Goal: Check status: Check status

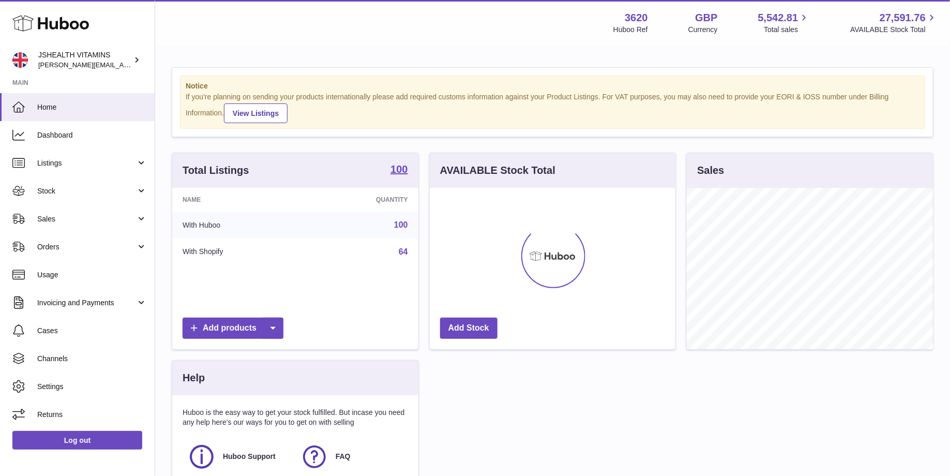
scroll to position [161, 246]
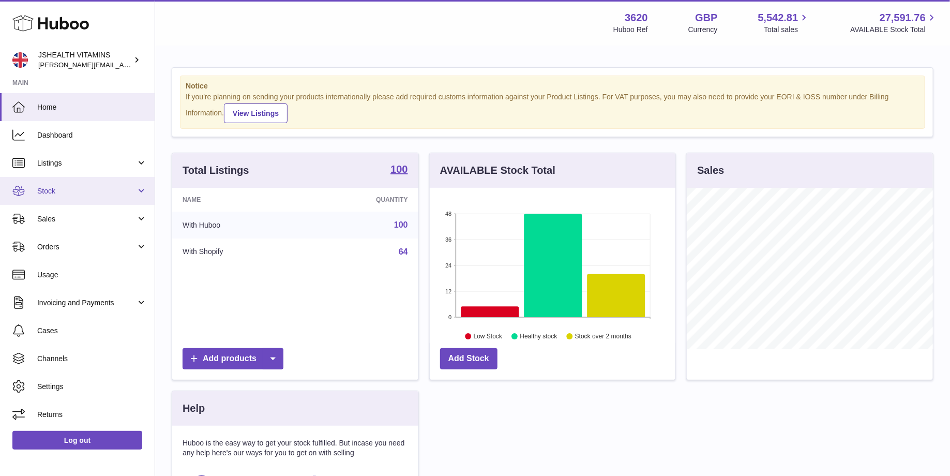
click at [59, 183] on link "Stock" at bounding box center [77, 191] width 155 height 28
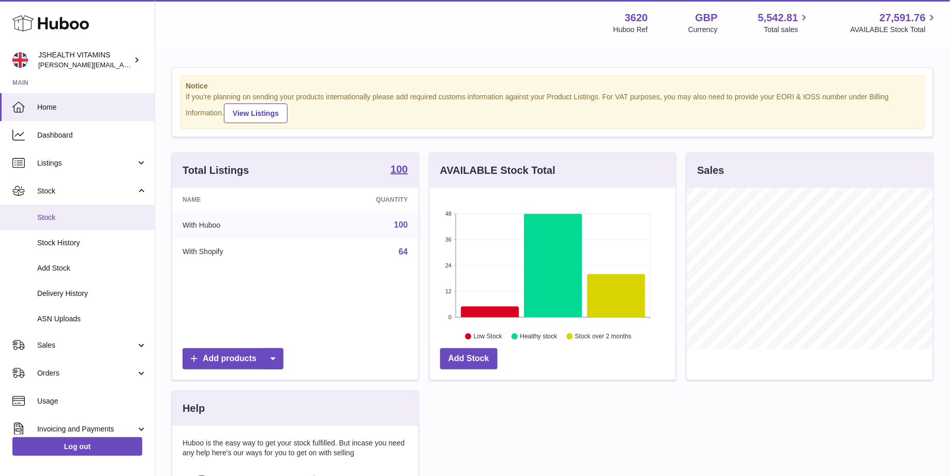
click at [67, 219] on span "Stock" at bounding box center [92, 218] width 110 height 10
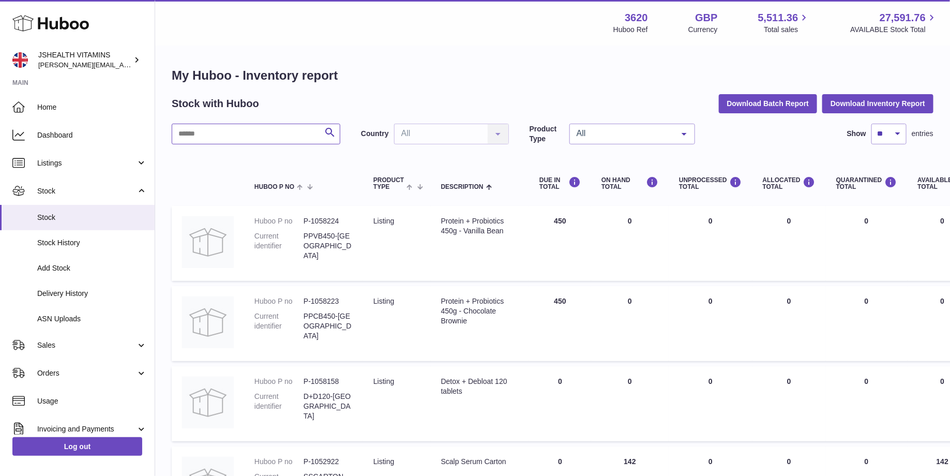
click at [233, 138] on input "text" at bounding box center [256, 134] width 169 height 21
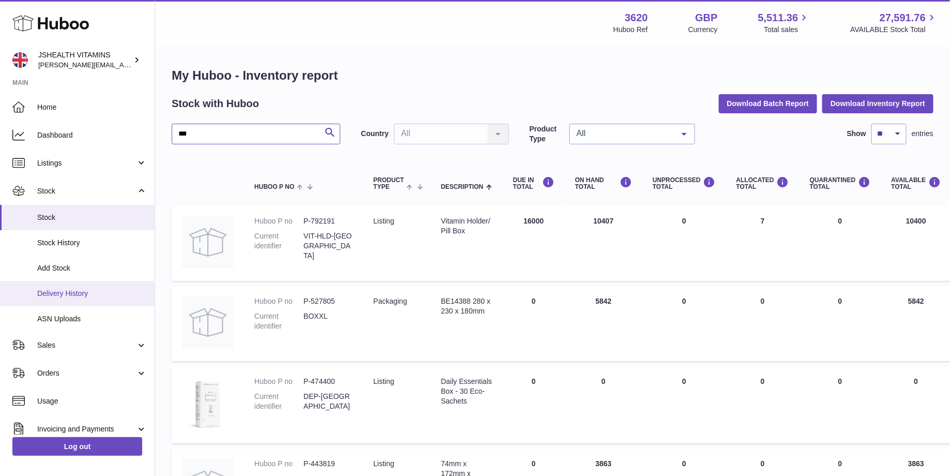
type input "***"
click at [84, 292] on span "Delivery History" at bounding box center [92, 294] width 110 height 10
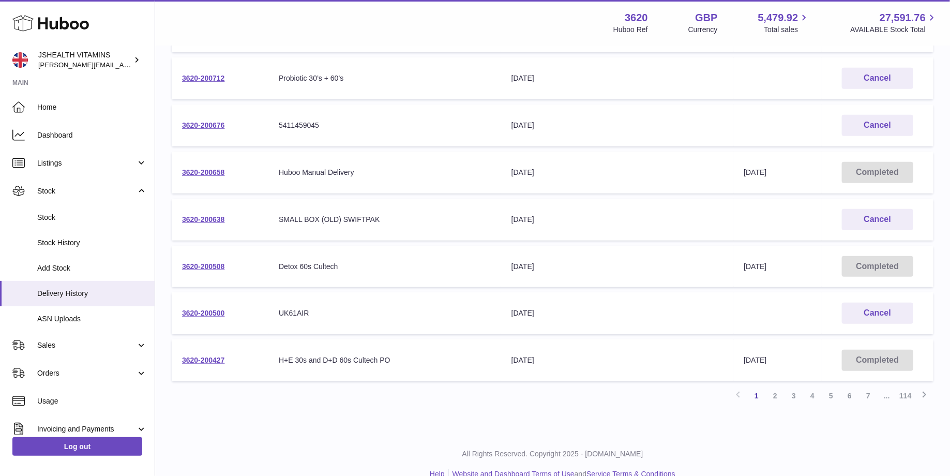
scroll to position [289, 0]
click at [212, 220] on link "3620-200638" at bounding box center [203, 219] width 43 height 8
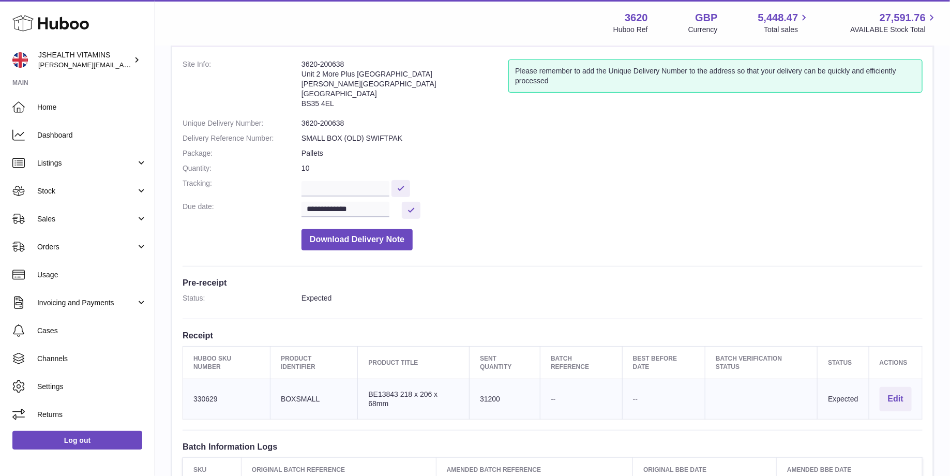
scroll to position [48, 0]
